Goal: Navigation & Orientation: Find specific page/section

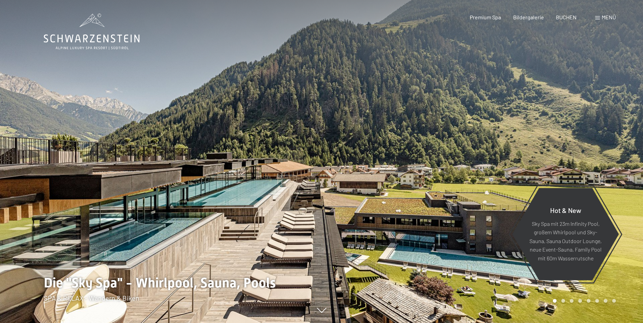
click at [609, 18] on span "Menü" at bounding box center [609, 17] width 14 height 6
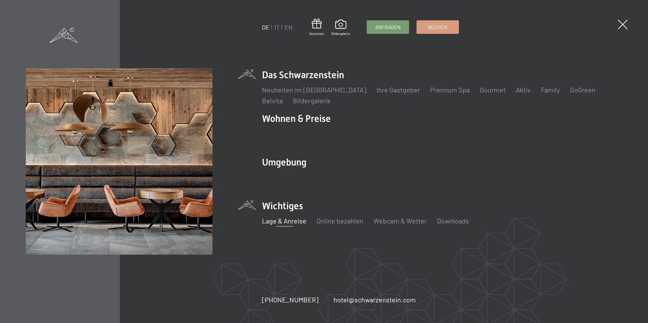
click at [278, 222] on link "Lage & Anreise" at bounding box center [284, 221] width 44 height 8
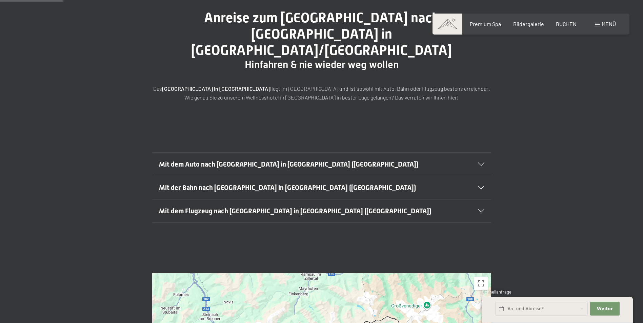
scroll to position [68, 0]
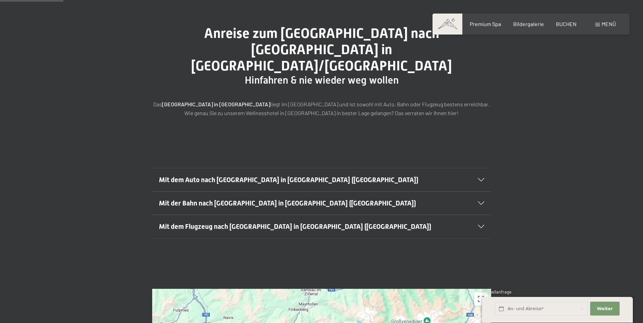
click at [480, 178] on icon at bounding box center [481, 179] width 6 height 3
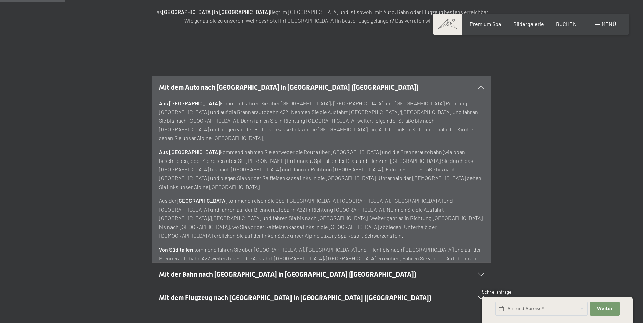
scroll to position [170, 0]
